Goal: Transaction & Acquisition: Obtain resource

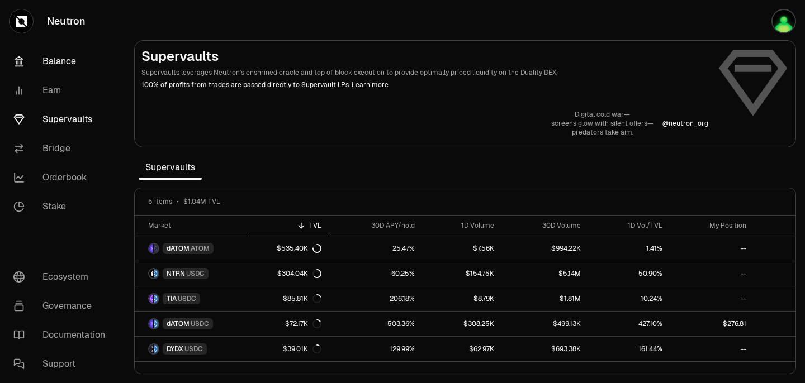
click at [60, 63] on link "Balance" at bounding box center [62, 61] width 116 height 29
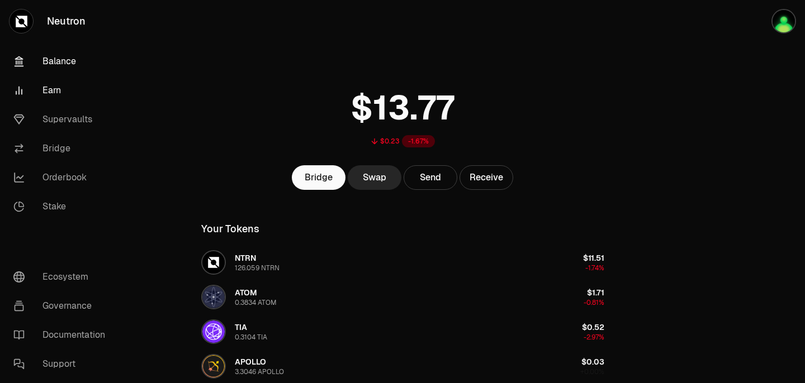
click at [50, 90] on link "Earn" at bounding box center [62, 90] width 116 height 29
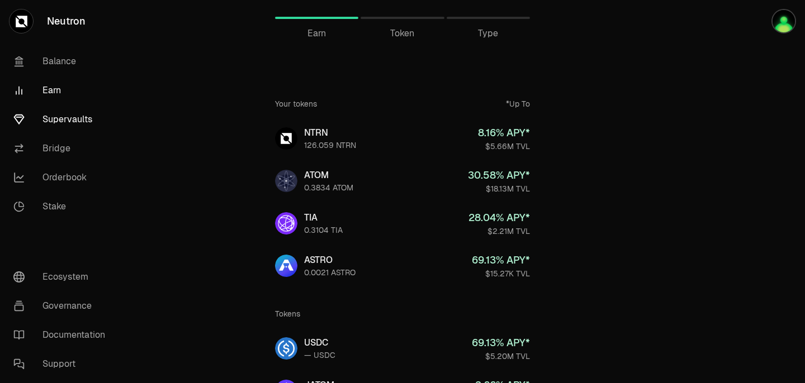
click at [72, 125] on link "Supervaults" at bounding box center [62, 119] width 116 height 29
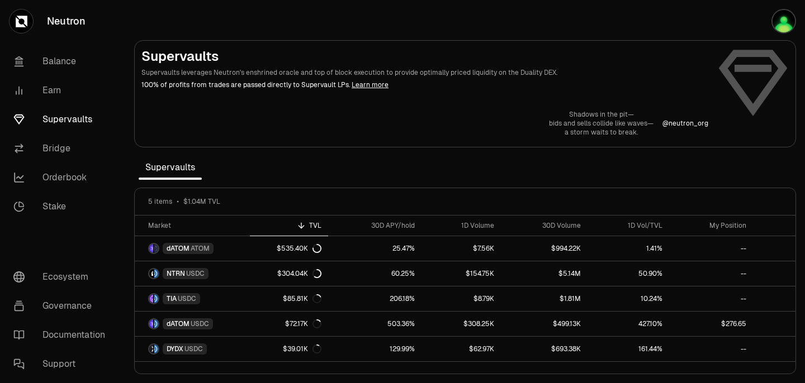
click at [68, 113] on link "Supervaults" at bounding box center [62, 119] width 116 height 29
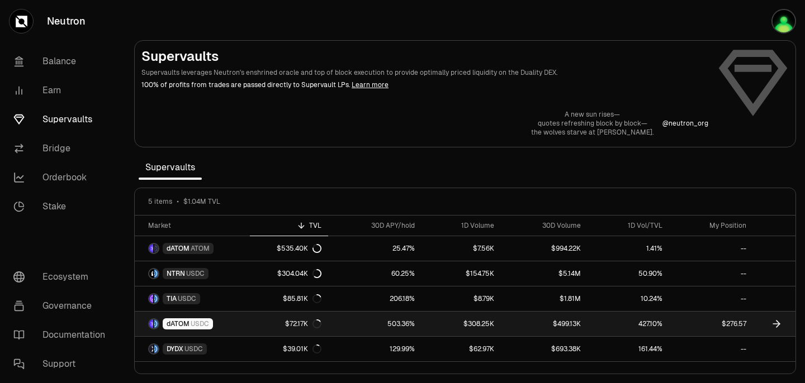
click at [777, 325] on icon at bounding box center [776, 324] width 11 height 11
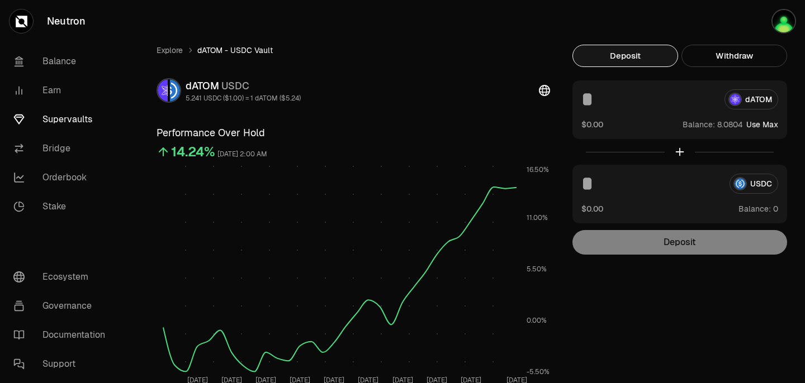
click at [770, 128] on button "Use Max" at bounding box center [762, 124] width 32 height 11
type input "********"
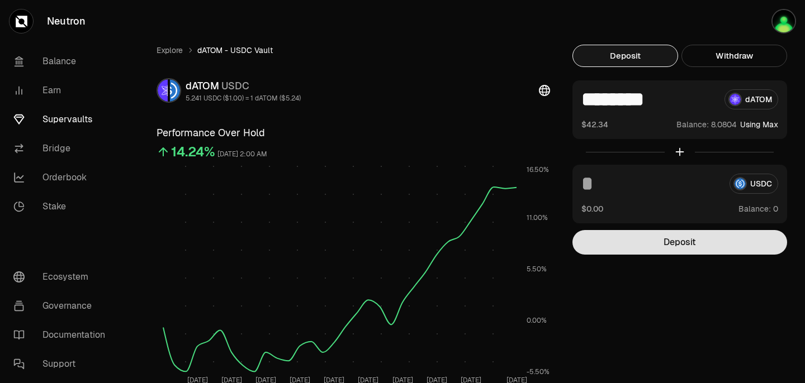
click at [634, 250] on button "Deposit" at bounding box center [679, 242] width 215 height 25
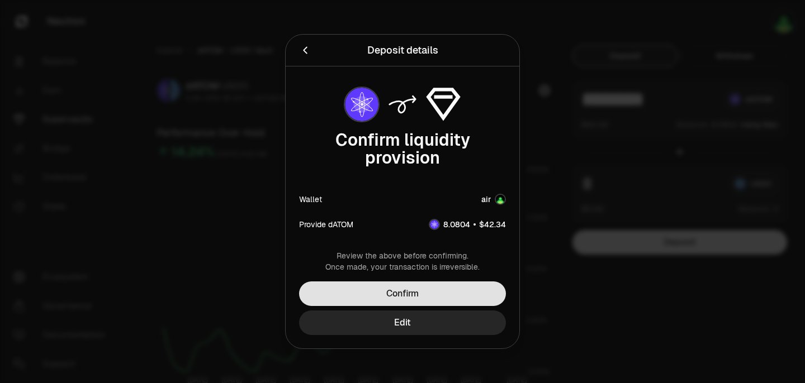
click at [386, 288] on button "Confirm" at bounding box center [402, 294] width 207 height 25
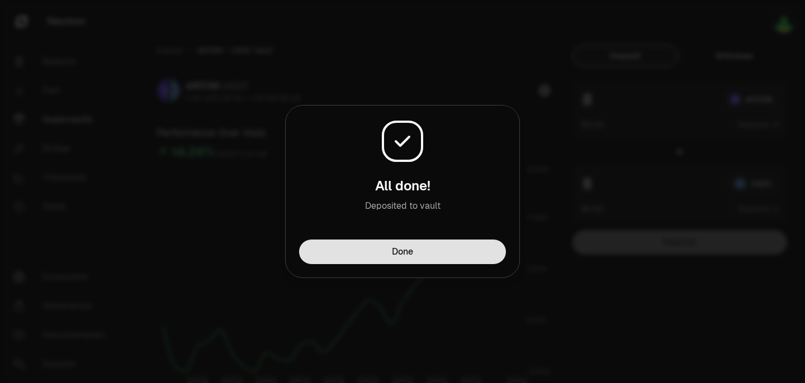
click at [440, 249] on button "Done" at bounding box center [402, 252] width 207 height 25
